Goal: Task Accomplishment & Management: Manage account settings

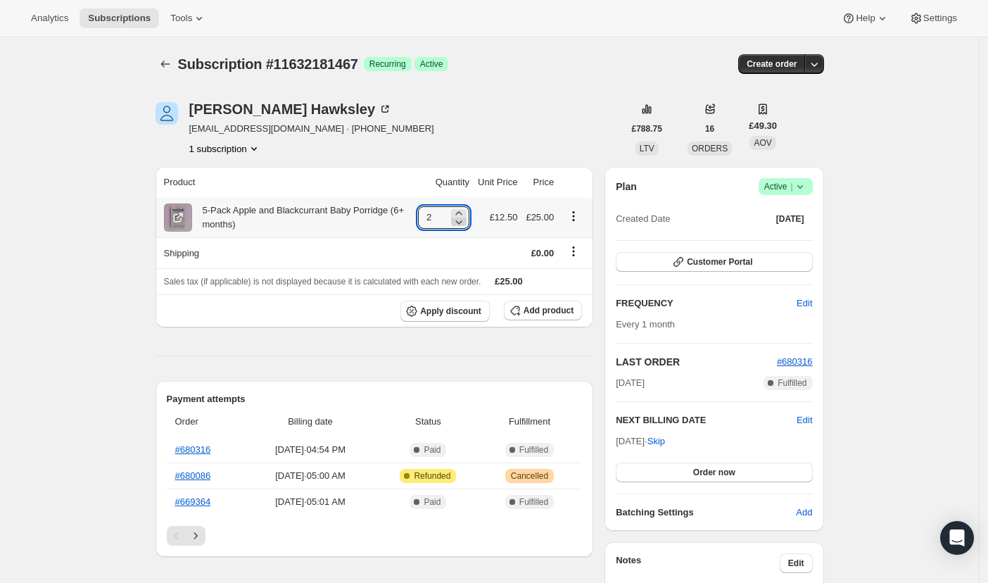
click at [455, 227] on icon at bounding box center [459, 222] width 14 height 14
type input "1"
click at [538, 314] on span "Add product" at bounding box center [549, 310] width 50 height 11
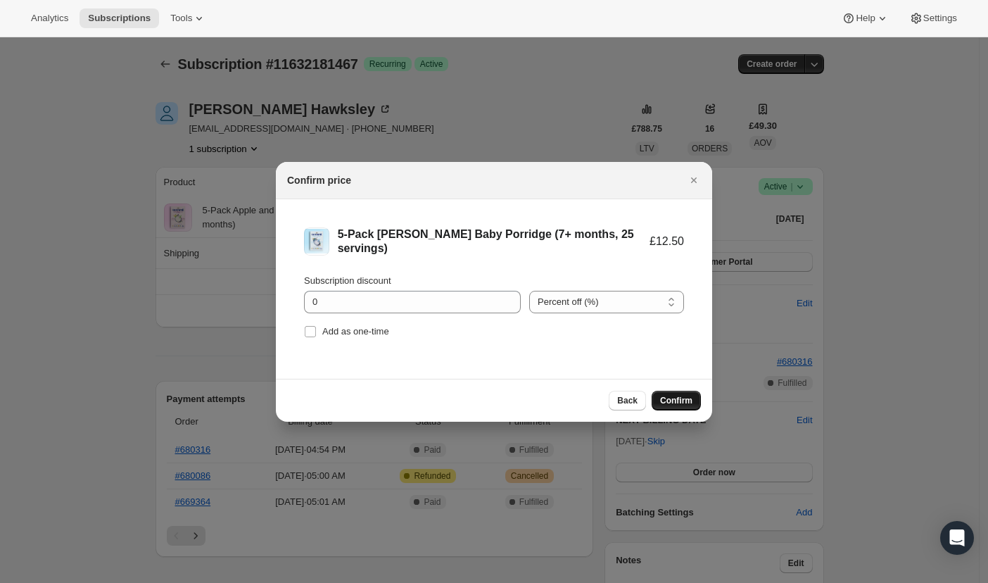
click at [676, 402] on span "Confirm" at bounding box center [676, 400] width 32 height 11
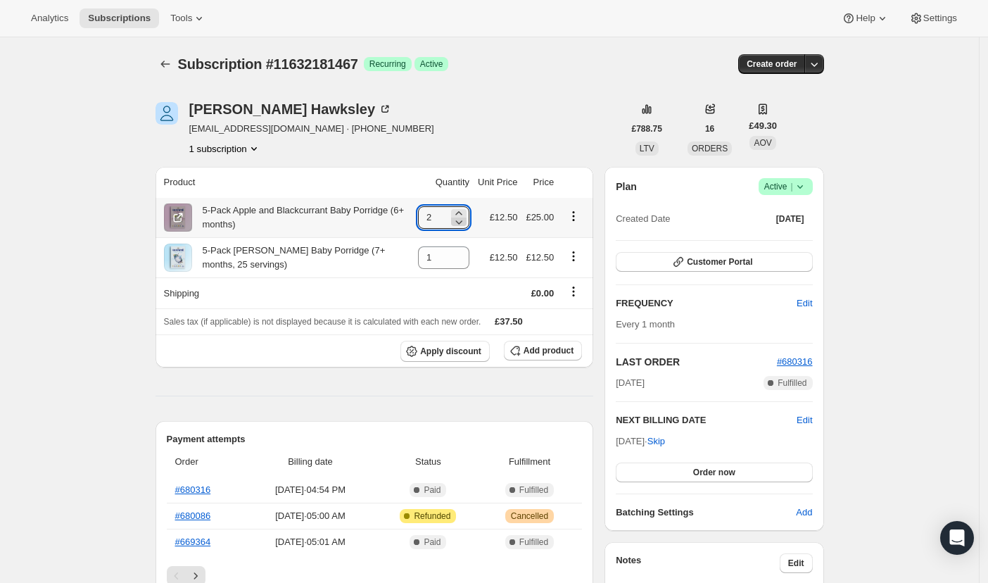
click at [453, 220] on icon at bounding box center [459, 222] width 14 height 14
type input "1"
